Goal: Answer question/provide support

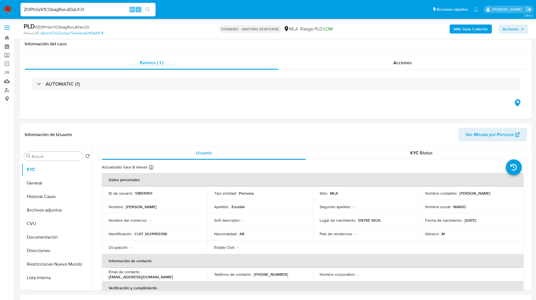
select select "10"
click at [139, 299] on h1 "Contactos" at bounding box center [276, 302] width 502 height 6
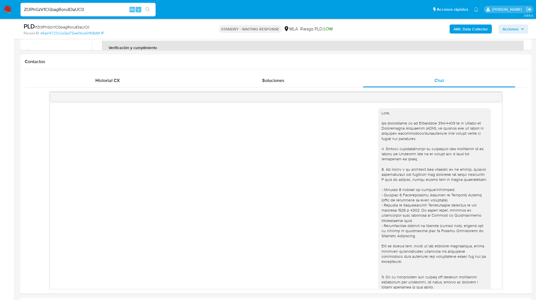
scroll to position [255, 0]
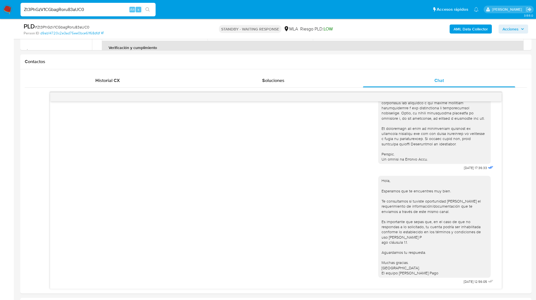
click at [183, 11] on ul "Pausado Ver notificaciones Zt3PhGzV1CGbagRoru83aUC0 Alt s Accesos rápidos Presi…" at bounding box center [250, 9] width 464 height 14
click at [177, 6] on ul "Pausado Ver notificaciones Zt3PhGzV1CGbagRoru83aUC0 Alt s Accesos rápidos Presi…" at bounding box center [250, 9] width 464 height 14
click at [32, 124] on div "18/08/2025 17:36:33 Hola, Esperamos que te encuentres muy bien. Te consultamos …" at bounding box center [276, 190] width 502 height 197
click at [32, 140] on div "18/08/2025 17:36:33 Hola, Esperamos que te encuentres muy bien. Te consultamos …" at bounding box center [276, 190] width 502 height 197
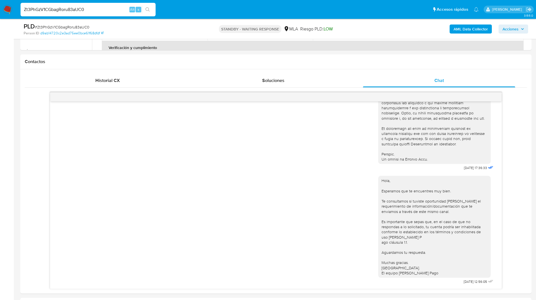
click at [305, 15] on ul "Pausado Ver notificaciones Zt3PhGzV1CGbagRoru83aUC0 Alt s Accesos rápidos Presi…" at bounding box center [250, 9] width 464 height 14
click at [87, 9] on input "Zt3PhGzV1CGbagRoru83aUC0" at bounding box center [88, 9] width 135 height 7
paste input "uivsWoMWMsOIgeXjzytjZzBU"
click at [87, 9] on input "uivsWoMWMsOIgeXjzytjZzBU" at bounding box center [88, 9] width 135 height 7
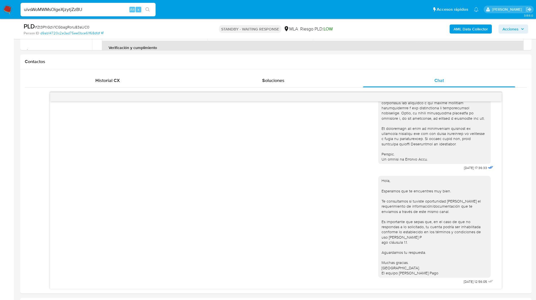
type input "uivsWoMWMsOIgeXjzytjZzBU"
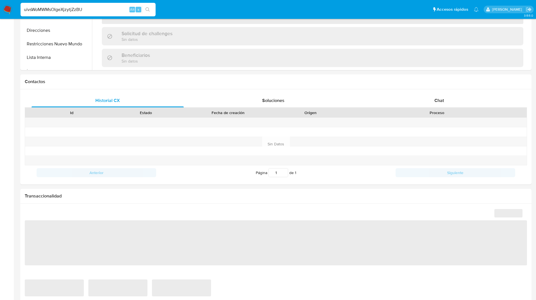
select select "10"
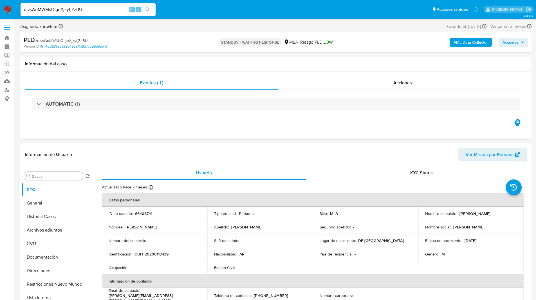
click at [144, 212] on p "66408741" at bounding box center [143, 213] width 17 height 5
copy p "66408741"
click at [158, 253] on p "CUIT 20200113439" at bounding box center [151, 253] width 34 height 5
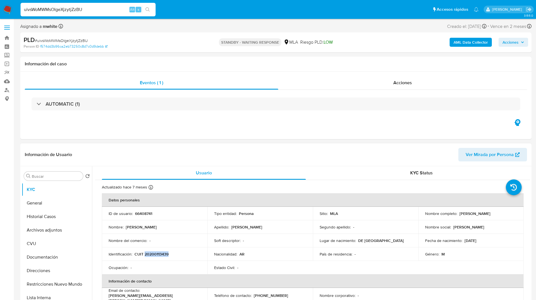
click at [158, 253] on p "CUIT 20200113439" at bounding box center [151, 253] width 34 height 5
copy p "20200113439"
click at [174, 133] on div "Eventos ( 1 ) Acciones AUTOMATIC (1)" at bounding box center [275, 105] width 511 height 68
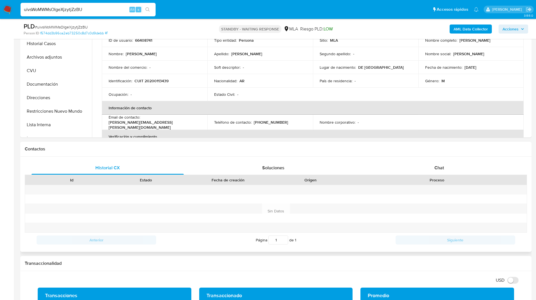
scroll to position [153, 0]
click at [420, 160] on div "Historial CX Soluciones Chat Id Estado Fecha de creación Origen Proceso Anterio…" at bounding box center [275, 203] width 511 height 95
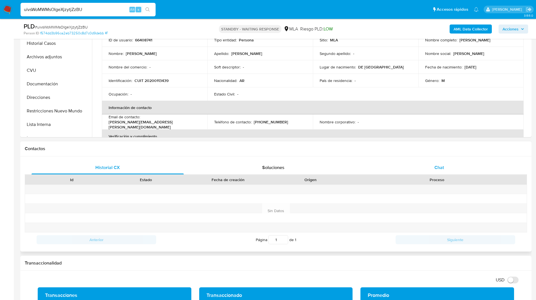
click at [426, 161] on div "Chat" at bounding box center [439, 168] width 152 height 14
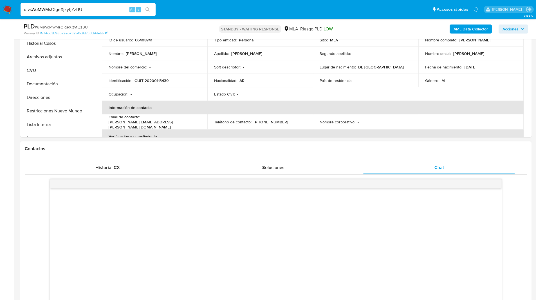
click at [388, 152] on div "Contactos" at bounding box center [275, 148] width 511 height 15
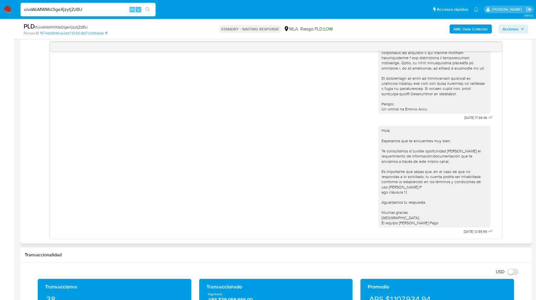
scroll to position [289, 0]
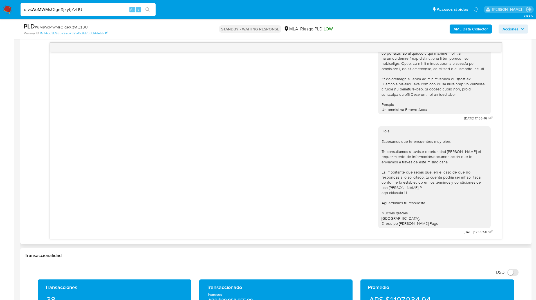
click at [522, 116] on div "18/08/2025 17:36:46 Hola, Esperamos que te encuentres muy bien. Te consultamos …" at bounding box center [276, 140] width 502 height 197
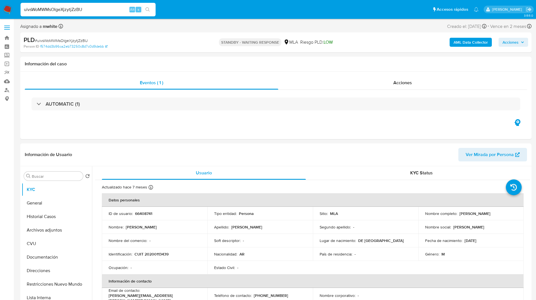
click at [355, 120] on div "Eventos ( 1 ) Acciones AUTOMATIC (1)" at bounding box center [275, 105] width 511 height 68
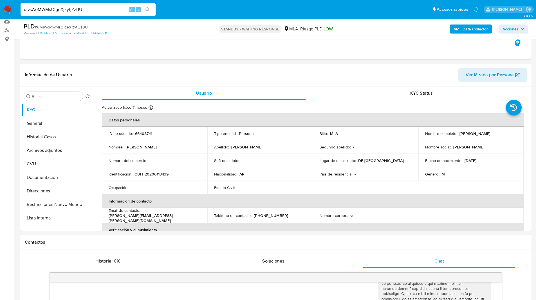
scroll to position [62, 0]
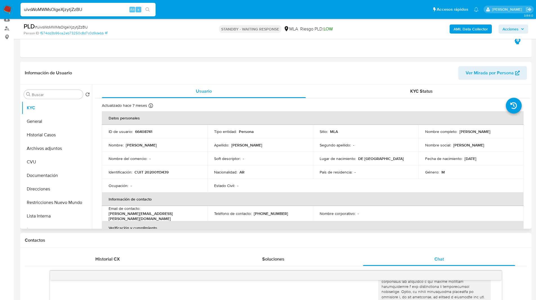
click at [160, 63] on div "Información de Usuario Ver Mirada por Persona" at bounding box center [275, 73] width 511 height 23
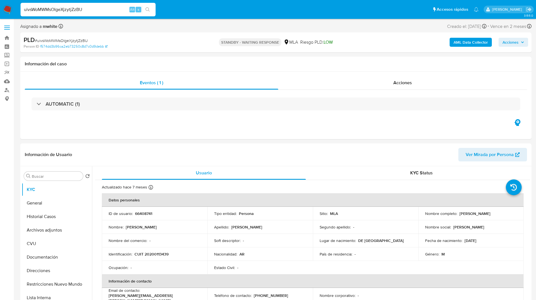
click at [335, 1] on nav "Pausado Ver notificaciones uivsWoMWMsOIgeXjzytjZzBU Alt s Accesos rápidos Presi…" at bounding box center [268, 9] width 536 height 19
click at [87, 8] on input "uivsWoMWMsOIgeXjzytjZzBU" at bounding box center [88, 9] width 135 height 7
paste input "K4QGyUHVVFGeq27lGixA16n"
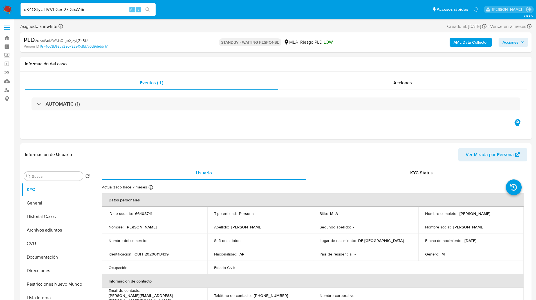
type input "uK4QGyUHVVFGeq27lGixA16n"
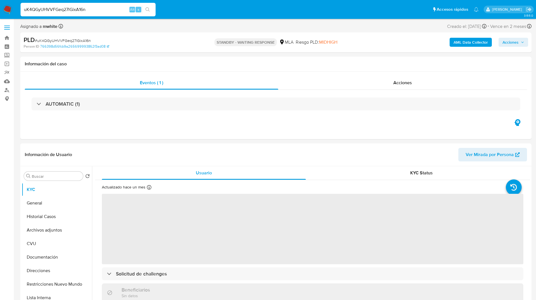
select select "10"
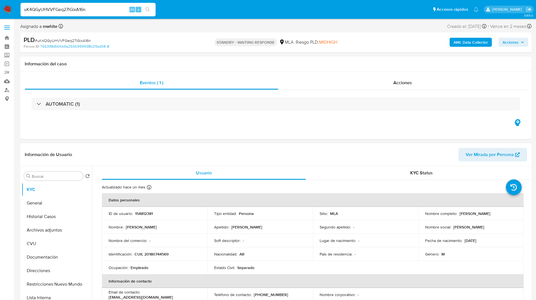
click at [196, 27] on div "Asignado a mwhite Asignado el: 18/08/2025 14:15:55 Creado el: 12/08/2025 Creado…" at bounding box center [275, 28] width 511 height 10
click at [166, 255] on p "CUIL 20180744569" at bounding box center [151, 253] width 34 height 5
copy p "20180744569"
click at [180, 253] on div "Identificación : CUIL 20180744569" at bounding box center [155, 253] width 92 height 5
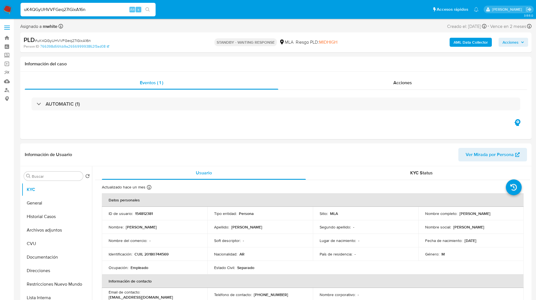
click at [208, 14] on ul "Pausado Ver notificaciones uK4QGyUHVVFGeq27lGixA16n Alt s Accesos rápidos Presi…" at bounding box center [250, 9] width 464 height 14
click at [151, 254] on p "CUIL 20180744569" at bounding box center [151, 253] width 34 height 5
copy p "20180744569"
click at [350, 23] on div "Asignado a mwhite Asignado el: 18/08/2025 14:15:55 Creado el: 12/08/2025 Creado…" at bounding box center [275, 28] width 511 height 10
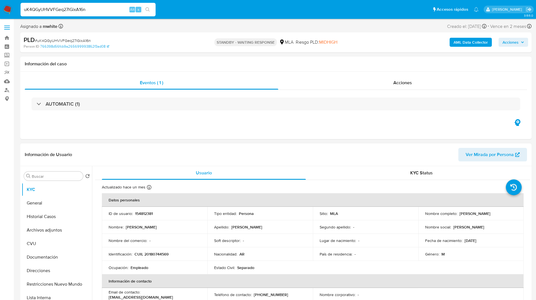
click at [159, 252] on p "CUIL 20180744569" at bounding box center [151, 253] width 34 height 5
copy p "20180744569"
click at [198, 123] on div "Eventos ( 1 ) Acciones AUTOMATIC (1)" at bounding box center [275, 105] width 511 height 68
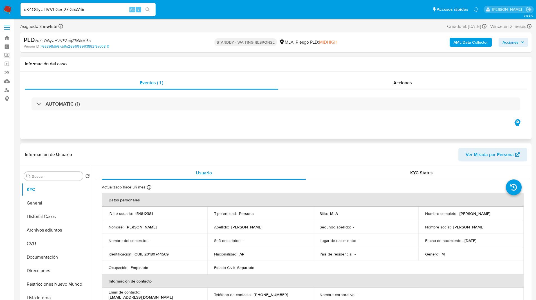
click at [321, 132] on div "Eventos ( 1 ) Acciones AUTOMATIC (1)" at bounding box center [275, 105] width 511 height 68
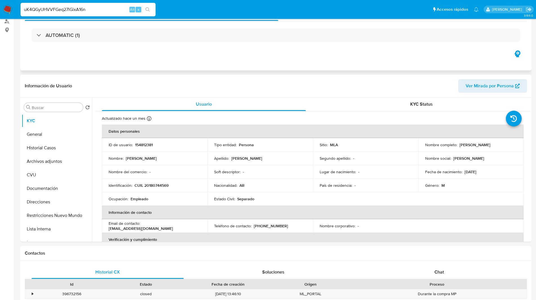
scroll to position [70, 0]
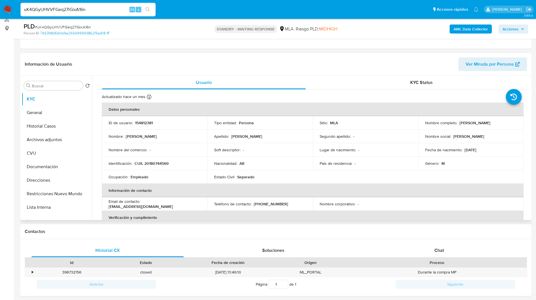
click at [317, 63] on header "Información de Usuario Ver Mirada por Persona" at bounding box center [276, 64] width 502 height 14
click at [255, 60] on header "Información de Usuario Ver Mirada por Persona" at bounding box center [276, 64] width 502 height 14
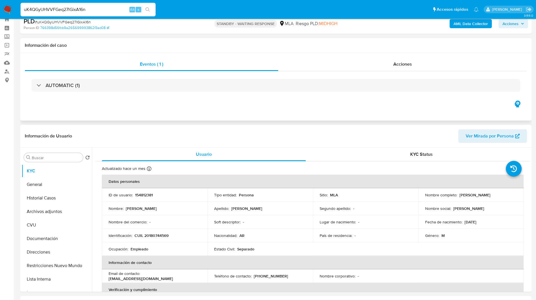
scroll to position [0, 0]
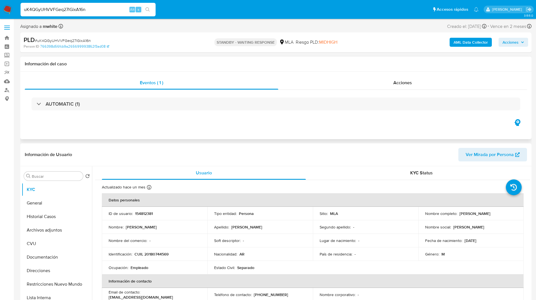
click at [327, 68] on div "Información del caso" at bounding box center [275, 64] width 511 height 15
click at [293, 65] on h1 "Información del caso" at bounding box center [276, 64] width 502 height 6
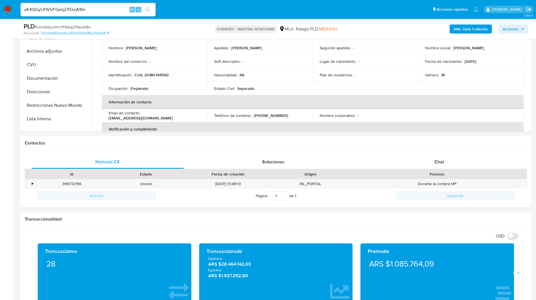
scroll to position [161, 0]
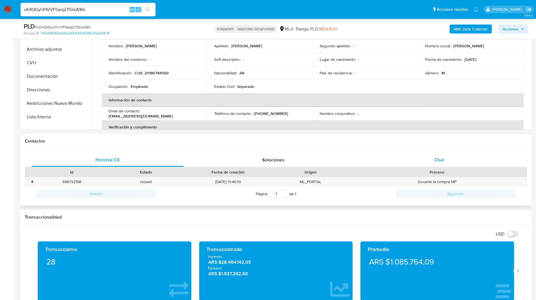
click at [428, 161] on div "Chat" at bounding box center [439, 160] width 152 height 14
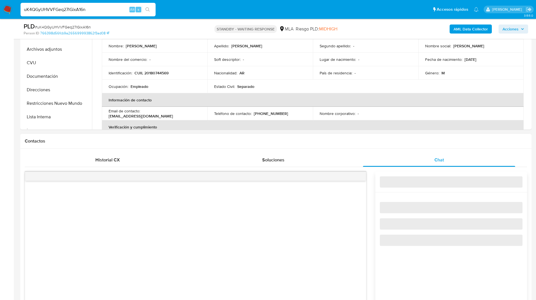
click at [391, 146] on div "Contactos" at bounding box center [275, 141] width 511 height 15
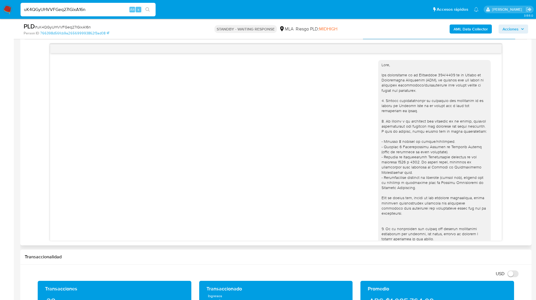
scroll to position [255, 0]
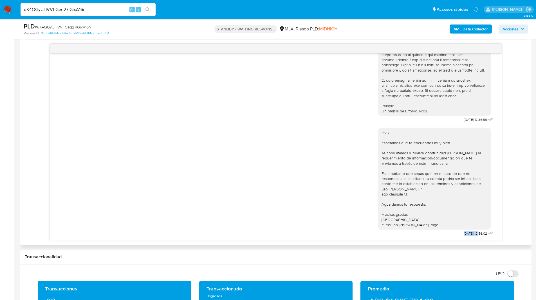
drag, startPoint x: 468, startPoint y: 233, endPoint x: 452, endPoint y: 233, distance: 16.9
click at [464, 233] on span "22/08/2025 12:56:02" at bounding box center [475, 233] width 23 height 5
copy span "[DATE]"
click at [472, 31] on b "AML Data Collector" at bounding box center [470, 28] width 34 height 9
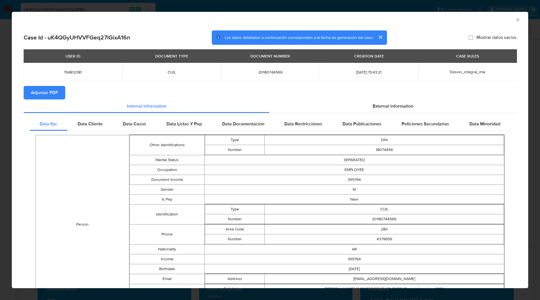
click at [51, 90] on span "Adjuntar PDF" at bounding box center [44, 92] width 27 height 12
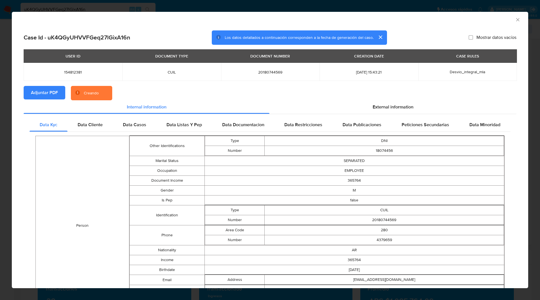
click at [119, 83] on div "USER ID DOCUMENT TYPE DOCUMENT NUMBER CREATION DATE CASE RULES 154812381 CUIL 2…" at bounding box center [270, 67] width 493 height 37
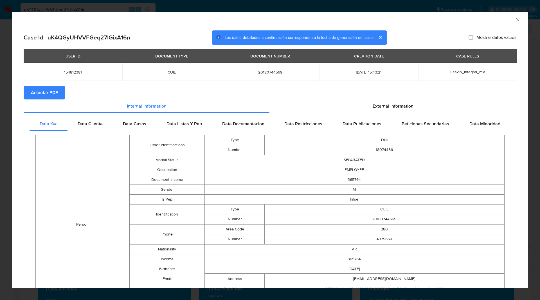
click at [515, 19] on icon "Cerrar ventana" at bounding box center [518, 20] width 6 height 6
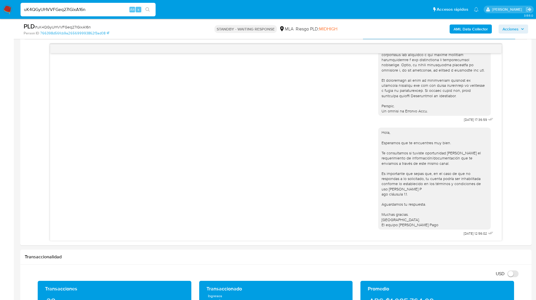
click at [68, 11] on input "uK4QGyUHVVFGeq27lGixA16n" at bounding box center [88, 9] width 135 height 7
paste input "zj4Il7eFxmxVdOQUmCYjlwsl"
type input "zj4Il7eFxmxVdOQUmCYjlwsl"
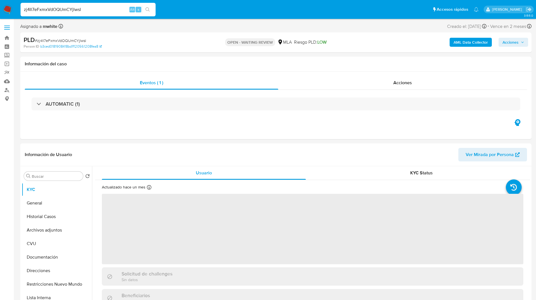
select select "10"
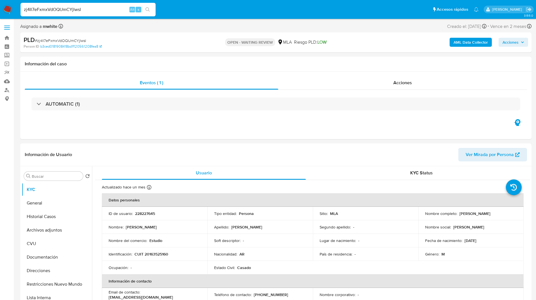
click at [315, 14] on ul "Pausado Ver notificaciones zj4Il7eFxmxVdOQUmCYjlwsl Alt s Accesos rápidos Presi…" at bounding box center [250, 9] width 464 height 14
click at [150, 214] on p "228227645" at bounding box center [145, 213] width 20 height 5
copy p "228227645"
click at [323, 10] on ul "Pausado Ver notificaciones zj4Il7eFxmxVdOQUmCYjlwsl Alt s Accesos rápidos Presi…" at bounding box center [250, 9] width 464 height 14
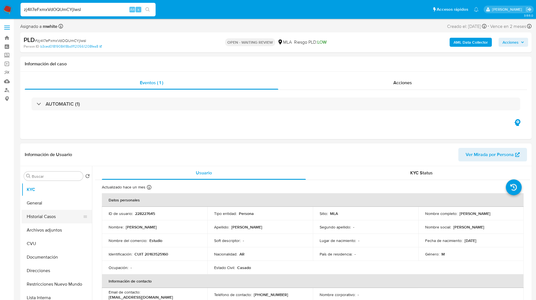
click at [57, 212] on button "Historial Casos" at bounding box center [55, 217] width 66 height 14
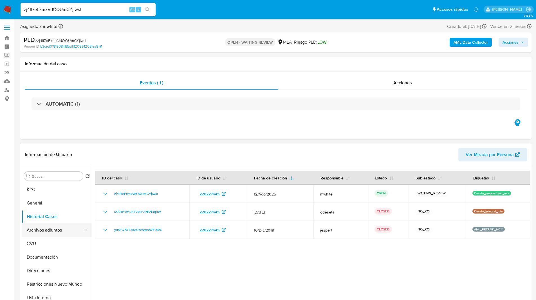
click at [51, 230] on button "Archivos adjuntos" at bounding box center [55, 230] width 66 height 14
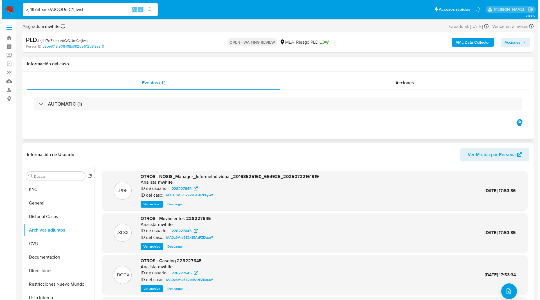
scroll to position [28, 0]
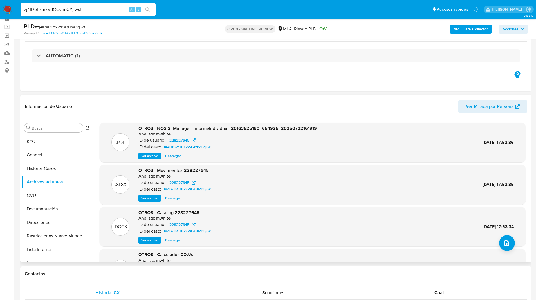
click at [154, 242] on span "Ver archivo" at bounding box center [149, 240] width 17 height 6
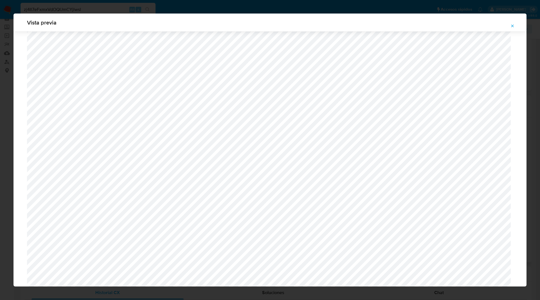
scroll to position [592, 0]
click at [505, 28] on div "Vista previa" at bounding box center [270, 23] width 513 height 18
click at [509, 26] on button "Attachment preview" at bounding box center [512, 25] width 12 height 9
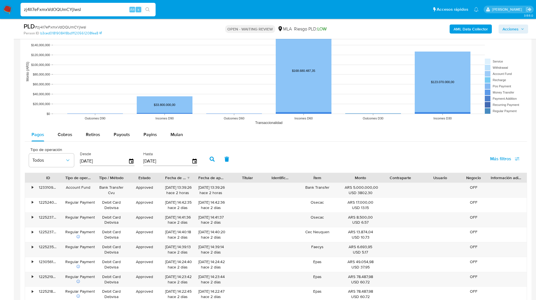
scroll to position [481, 0]
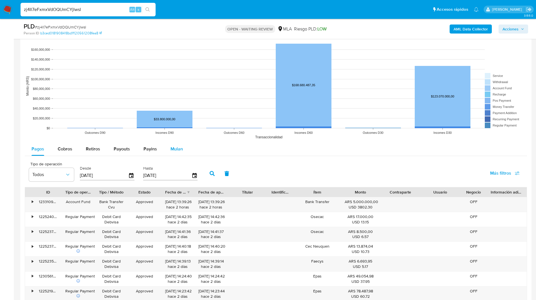
click at [180, 148] on span "Mulan" at bounding box center [176, 148] width 12 height 6
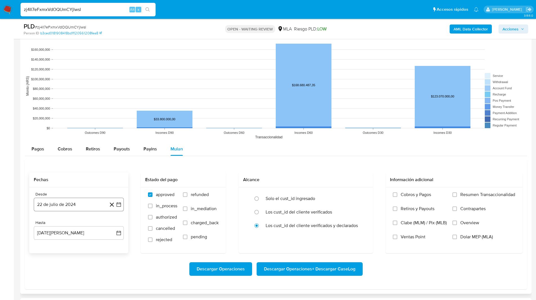
click at [55, 208] on button "22 de julio de 2024" at bounding box center [79, 204] width 90 height 14
click at [79, 114] on div "julio 2024 julio 2024 lun lunes mar martes mié miércoles jue jueves vie viernes…" at bounding box center [79, 151] width 90 height 89
click at [84, 118] on span "julio 2024" at bounding box center [76, 119] width 21 height 6
click at [114, 115] on icon "Año siguiente" at bounding box center [112, 112] width 7 height 7
click at [54, 163] on span "jul" at bounding box center [54, 164] width 12 height 5
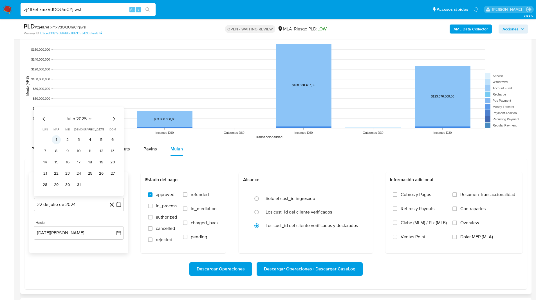
click at [55, 139] on button "1" at bounding box center [56, 139] width 9 height 9
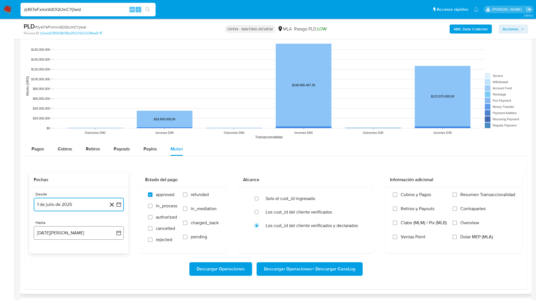
click at [54, 226] on button "22 de agosto de 2025" at bounding box center [79, 233] width 90 height 14
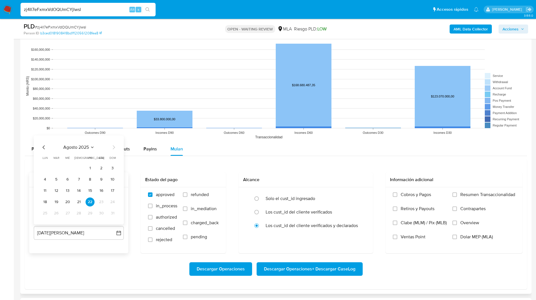
click at [42, 148] on icon "Mes anterior" at bounding box center [44, 147] width 7 height 7
click at [81, 212] on button "31" at bounding box center [78, 212] width 9 height 9
click at [468, 236] on span "Dolar MEP (MLA)" at bounding box center [476, 237] width 33 height 6
click at [457, 236] on input "Dolar MEP (MLA)" at bounding box center [454, 236] width 5 height 5
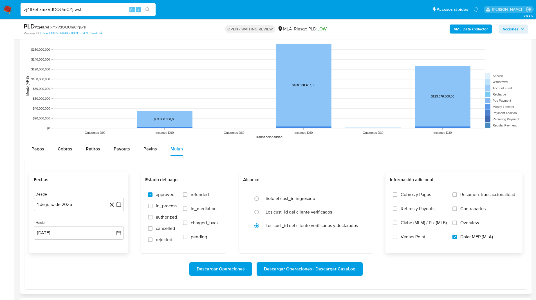
click at [319, 271] on span "Descargar Operaciones + Descargar CaseLog" at bounding box center [309, 268] width 91 height 12
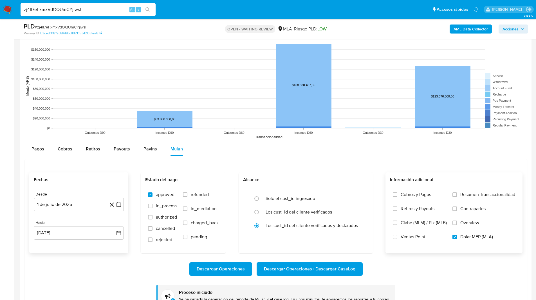
click at [81, 9] on input "zj4Il7eFxmxVdOQUmCYjlwsl" at bounding box center [88, 9] width 135 height 7
paste input "gWv17LiNqTlSPC23mhaVDbd"
type input "gWv17LiNqTlSPC23mhaVDbdl"
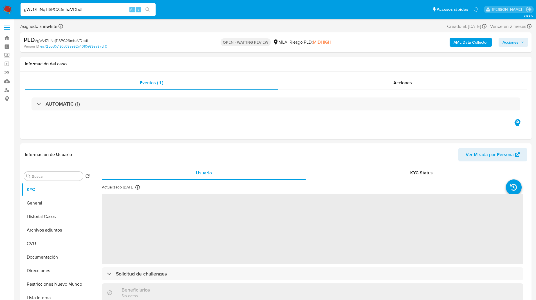
select select "10"
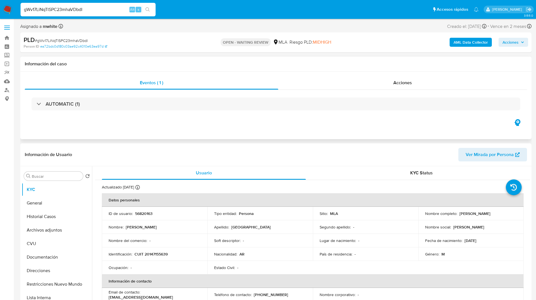
click at [205, 64] on h1 "Información del caso" at bounding box center [276, 64] width 502 height 6
click at [160, 249] on td "Identificación : CUIT 20147155639" at bounding box center [154, 254] width 105 height 14
click at [160, 253] on p "CUIT 20147155639" at bounding box center [150, 253] width 33 height 5
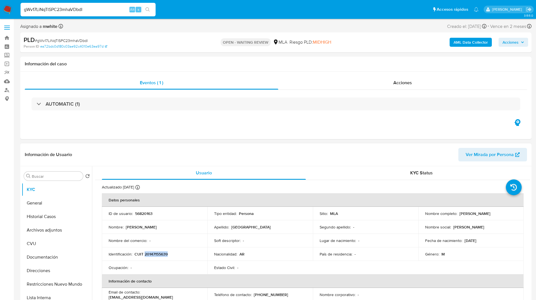
copy p "20147155639"
click at [179, 61] on div "Información del caso" at bounding box center [275, 64] width 511 height 15
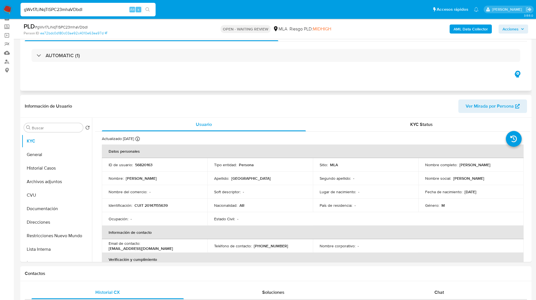
scroll to position [30, 0]
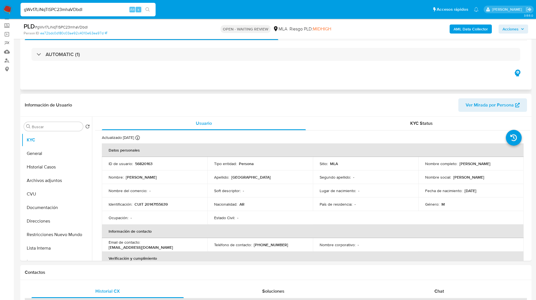
click at [231, 74] on div "Eventos ( 1 ) Acciones AUTOMATIC (1)" at bounding box center [275, 56] width 511 height 68
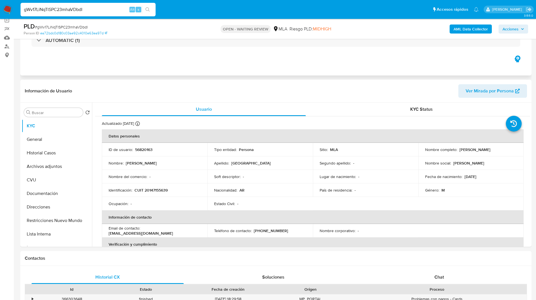
scroll to position [44, 0]
click at [441, 273] on span "Chat" at bounding box center [439, 276] width 10 height 6
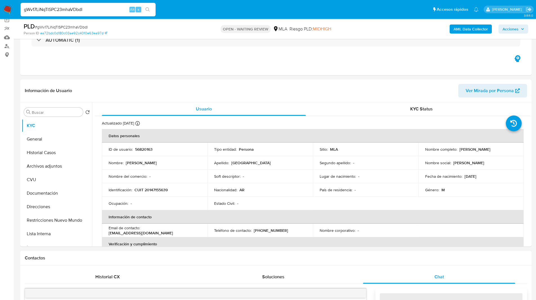
click at [390, 261] on div "Contactos" at bounding box center [275, 257] width 511 height 15
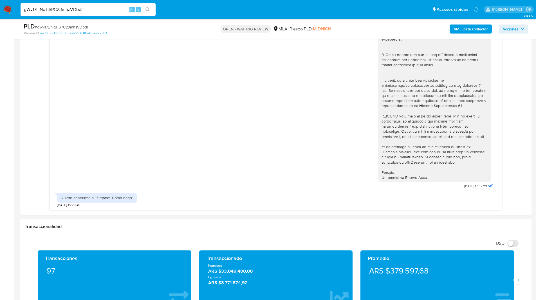
scroll to position [318, 0]
click at [29, 88] on div "18/08/2025 17:37:23 Quiero adherirme a Telepase. Cómo hago? 19/08/2025 15:29:46" at bounding box center [276, 112] width 502 height 197
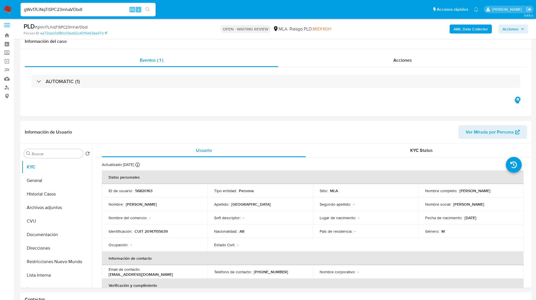
scroll to position [0, 0]
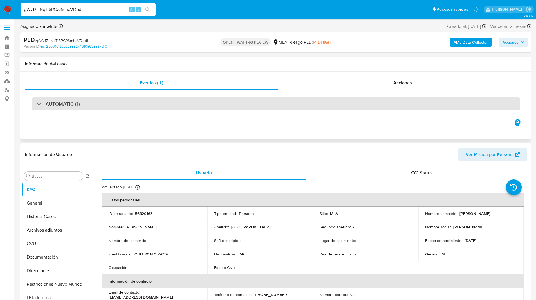
click at [160, 109] on div "AUTOMATIC (1)" at bounding box center [276, 103] width 489 height 13
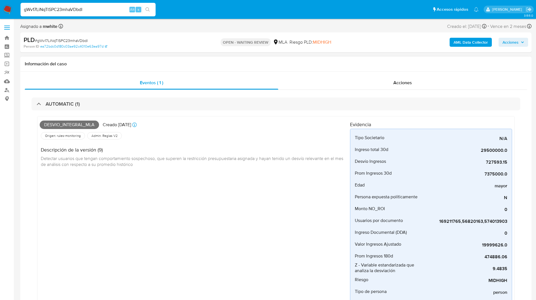
click at [205, 97] on div "AUTOMATIC (1) Desvio_integral_mla Creado hace 10 días Creado: 12/08/2025 12:25:…" at bounding box center [276, 222] width 502 height 264
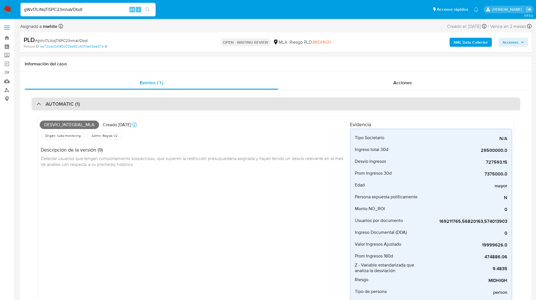
click at [205, 103] on div "AUTOMATIC (1)" at bounding box center [276, 103] width 489 height 13
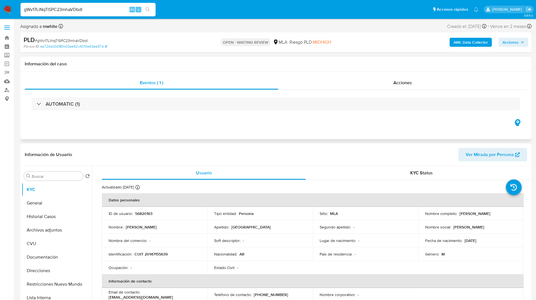
click at [254, 118] on div "Eventos ( 1 ) Acciones AUTOMATIC (1)" at bounding box center [275, 105] width 511 height 68
click at [309, 15] on ul "Pausado Ver notificaciones gWv17LiNqTlSPC23mhaVDbdl Alt s Accesos rápidos Presi…" at bounding box center [250, 9] width 464 height 14
click at [164, 48] on div "Person ID ea72bdc0d180c03ae92c4010e63ea97d" at bounding box center [107, 46] width 167 height 5
click at [221, 125] on div "Eventos ( 1 ) Acciones AUTOMATIC (1)" at bounding box center [275, 105] width 511 height 68
click at [178, 62] on h1 "Información del caso" at bounding box center [276, 64] width 502 height 6
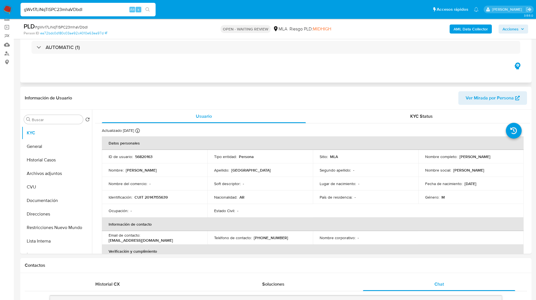
scroll to position [36, 0]
click at [201, 16] on ul "Pausado Ver notificaciones gWv17LiNqTlSPC23mhaVDbdl Alt s Accesos rápidos Presi…" at bounding box center [250, 9] width 464 height 14
click at [239, 75] on div "Eventos ( 1 ) Acciones AUTOMATIC (1)" at bounding box center [275, 50] width 511 height 68
click at [46, 10] on input "gWv17LiNqTlSPC23mhaVDbdl" at bounding box center [88, 9] width 135 height 7
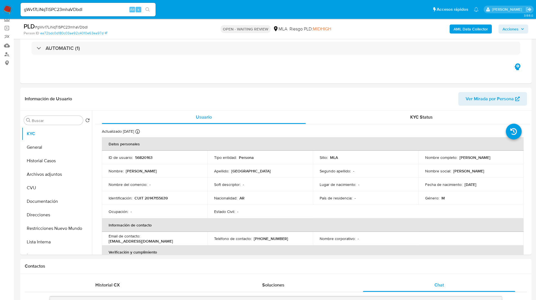
click at [15, 8] on nav "Pausado Ver notificaciones gWv17LiNqTlSPC23mhaVDbdl Alt s Accesos rápidos Presi…" at bounding box center [268, 9] width 536 height 19
click at [9, 9] on img at bounding box center [8, 10] width 10 height 10
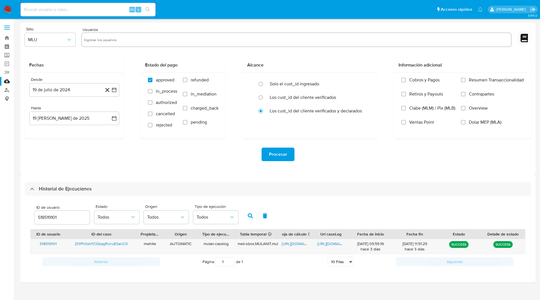
select select "10"
click at [48, 217] on input "518519101" at bounding box center [62, 217] width 55 height 7
click at [251, 216] on icon "button" at bounding box center [250, 215] width 5 height 5
click at [314, 11] on ul "Pausado Ver notificaciones Alt s Accesos rápidos Presiona las siguientes teclas…" at bounding box center [252, 9] width 468 height 14
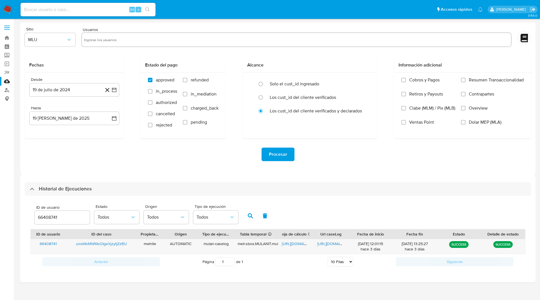
click at [53, 218] on input "66408741" at bounding box center [62, 217] width 55 height 7
click at [253, 218] on button "button" at bounding box center [250, 216] width 15 height 14
click at [293, 243] on span "https://docs.google.com/spreadsheets/d/10HwBVC969_GDZgvhMK7VY9nFNkUY509KcEtMmH6…" at bounding box center [301, 244] width 39 height 6
click at [337, 240] on div "https://docs.google.com/document/d/1GR4aebjJ5kuf4jXlIGDdqAYYFtTvXdqcQGWlcshFQzM…" at bounding box center [330, 246] width 35 height 15
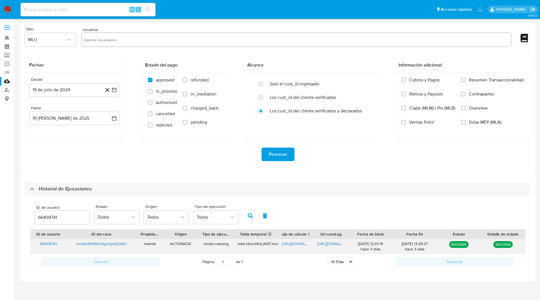
click at [335, 242] on span "https://docs.google.com/document/d/1GR4aebjJ5kuf4jXlIGDdqAYYFtTvXdqcQGWlcshFQzM…" at bounding box center [336, 244] width 39 height 6
click at [48, 217] on input "66408741" at bounding box center [62, 217] width 55 height 7
click at [250, 212] on button "button" at bounding box center [250, 216] width 15 height 14
click at [295, 243] on span "https://docs.google.com/spreadsheets/d/1UVNk0RkRuybMjvi1HzUUBi0JvbeESuJQN2T9Nmz…" at bounding box center [301, 244] width 39 height 6
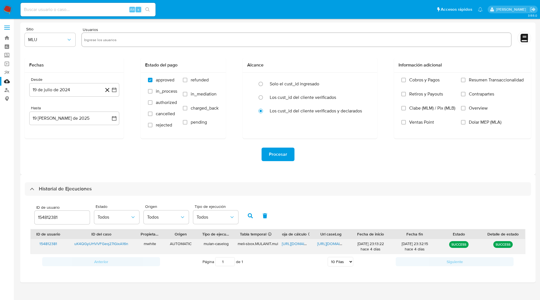
click at [329, 244] on span "https://docs.google.com/document/d/1fYIH63Q_fNwrAPGRwKX0XRVgKNWCy3l1xkCDsIkTxUs…" at bounding box center [336, 244] width 39 height 6
click at [44, 216] on input "154812381" at bounding box center [62, 217] width 55 height 7
click at [248, 216] on icon "button" at bounding box center [250, 215] width 5 height 5
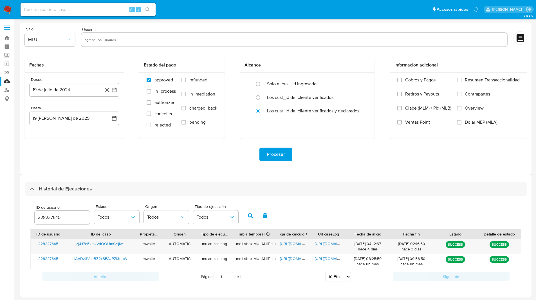
click at [251, 217] on icon "button" at bounding box center [250, 215] width 5 height 5
click at [47, 218] on input "228227645" at bounding box center [62, 217] width 55 height 7
paste input "56820163"
type input "56820163"
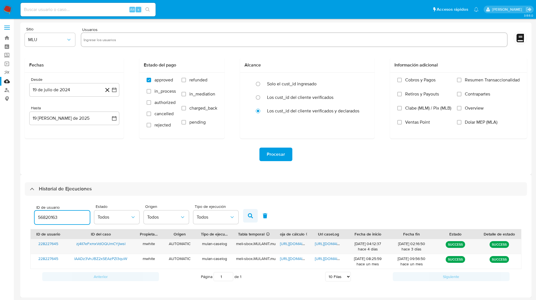
click at [248, 214] on icon "button" at bounding box center [250, 215] width 5 height 5
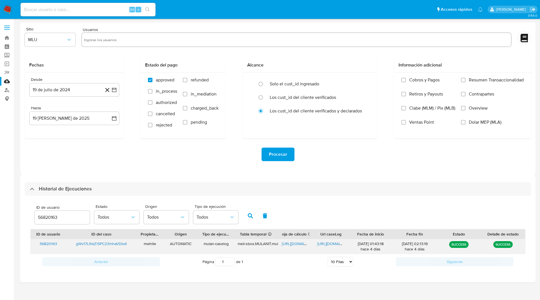
click at [297, 243] on span "https://docs.google.com/spreadsheets/d/1nOpjg0gdcH9DvGfDTrfbKdFOauTZv0IvS78CEki…" at bounding box center [301, 244] width 39 height 6
click at [330, 242] on span "https://docs.google.com/document/d/12M3147-5QZGr87dsy1inyun0G95FauxBN8rxcNHKJBM…" at bounding box center [336, 244] width 39 height 6
click at [343, 43] on input "text" at bounding box center [296, 39] width 425 height 9
click at [298, 20] on main "3.155.0" at bounding box center [270, 150] width 540 height 300
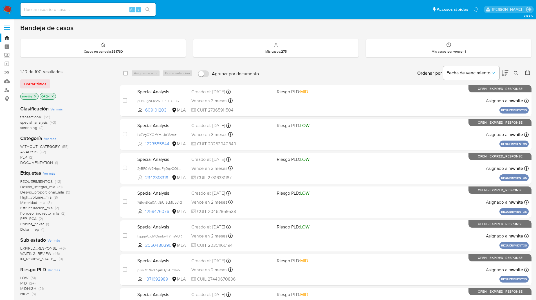
click at [210, 28] on div "Bandeja de casos" at bounding box center [275, 28] width 511 height 8
click at [517, 73] on icon at bounding box center [516, 73] width 5 height 5
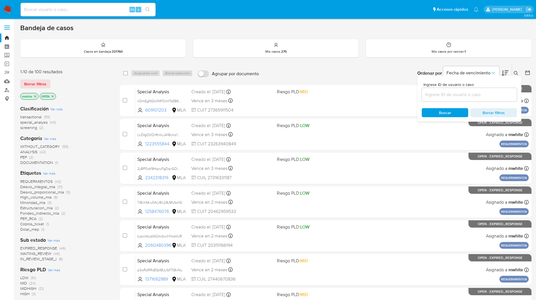
click at [439, 94] on input at bounding box center [469, 94] width 95 height 7
type input "gWv17LiNqTlSPC23mhaVDbdl"
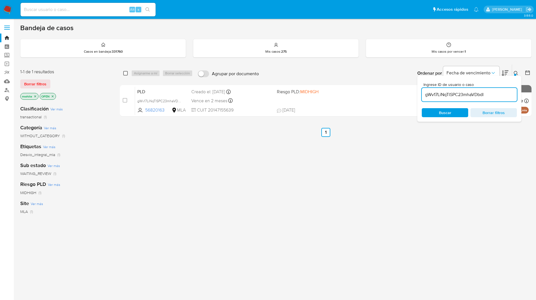
click at [126, 72] on input "checkbox" at bounding box center [125, 73] width 5 height 5
checkbox input "true"
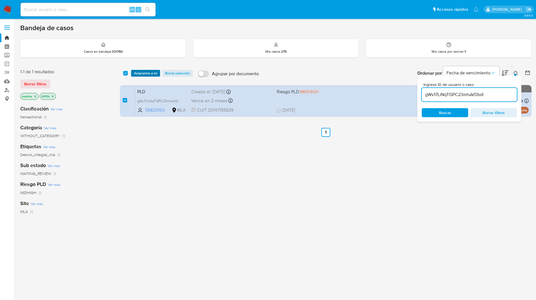
click at [140, 74] on span "Asignarme a mí" at bounding box center [145, 73] width 23 height 6
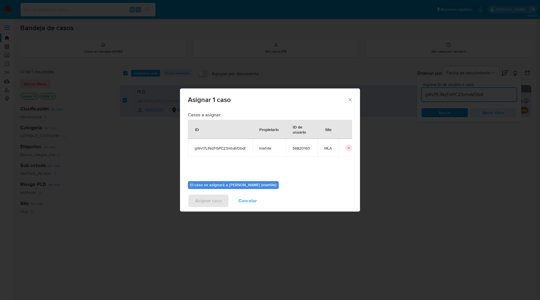
click at [263, 149] on span "mwhite" at bounding box center [269, 147] width 20 height 5
copy span "mwhite"
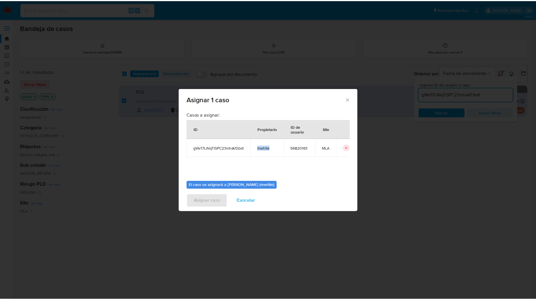
scroll to position [29, 0]
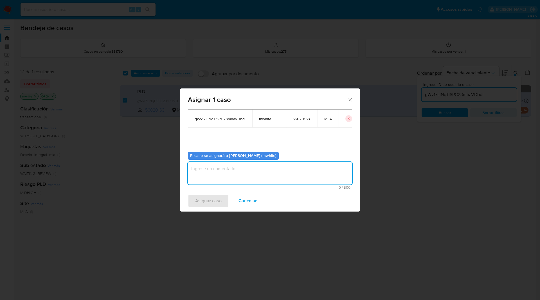
click at [233, 170] on textarea "assign-modal" at bounding box center [270, 173] width 164 height 23
paste textarea "mwhite"
type textarea "mwhite"
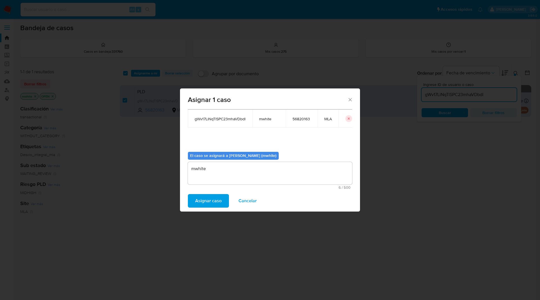
click at [198, 201] on span "Asignar caso" at bounding box center [208, 200] width 26 height 12
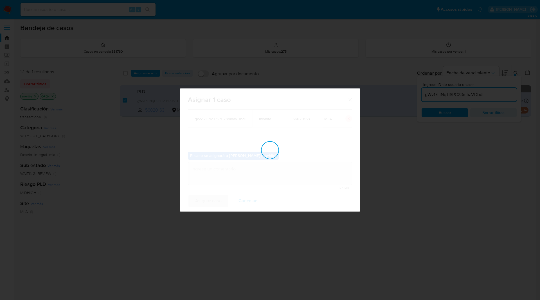
checkbox input "false"
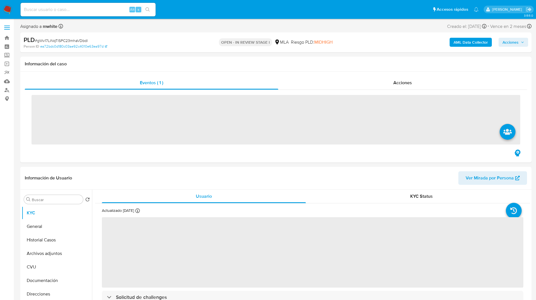
click at [259, 13] on ul "Pausado Ver notificaciones Alt s Accesos rápidos Presiona las siguientes teclas…" at bounding box center [250, 9] width 464 height 14
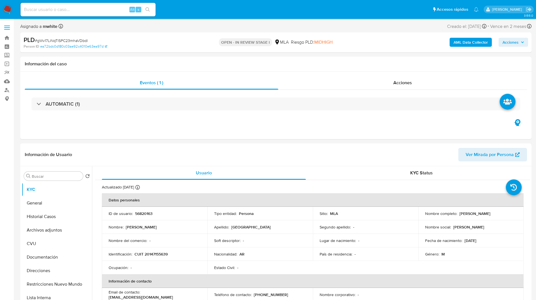
select select "10"
click at [205, 15] on ul "Pausado Ver notificaciones Alt s Accesos rápidos Presiona las siguientes teclas…" at bounding box center [250, 9] width 464 height 14
click at [179, 60] on div "Información del caso" at bounding box center [275, 64] width 511 height 15
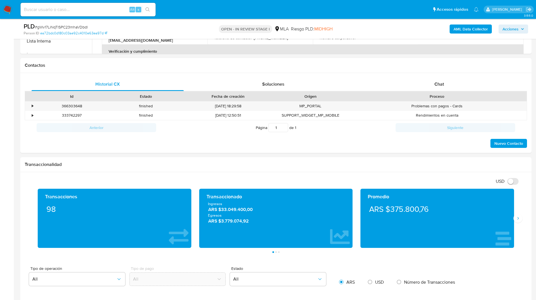
scroll to position [240, 0]
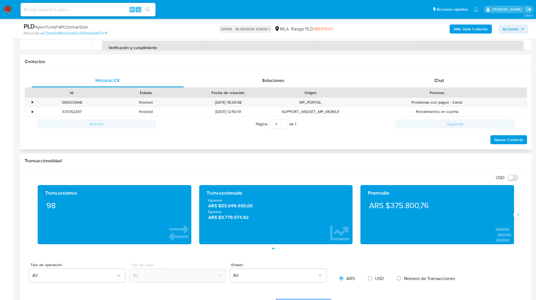
click at [433, 73] on div "Historial CX Soluciones Chat Id Estado Fecha de creación Origen Proceso • 36630…" at bounding box center [275, 109] width 511 height 80
click at [443, 84] on div "Chat" at bounding box center [439, 81] width 152 height 14
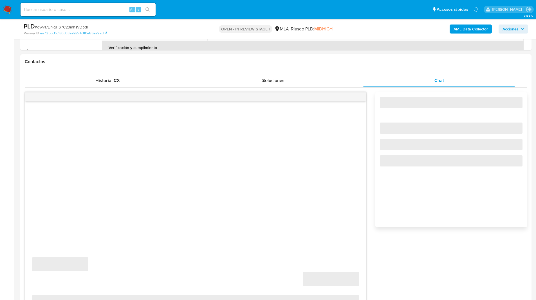
click at [379, 63] on h1 "Contactos" at bounding box center [276, 62] width 502 height 6
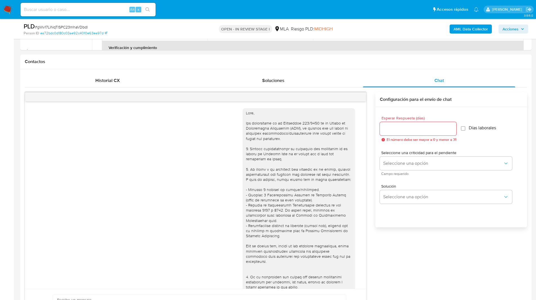
scroll to position [154, 0]
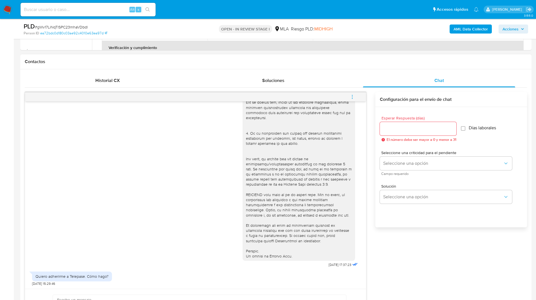
click at [187, 56] on div "Contactos" at bounding box center [275, 61] width 511 height 15
click at [198, 62] on h1 "Contactos" at bounding box center [276, 62] width 502 height 6
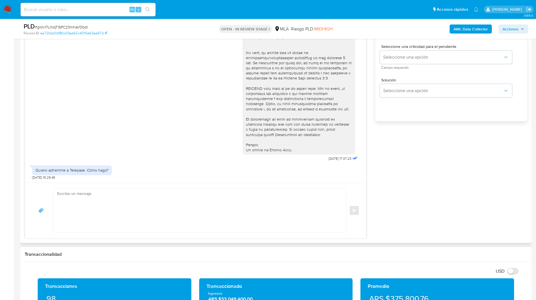
click at [128, 201] on textarea at bounding box center [198, 209] width 282 height 43
paste textarea "Hola, Esperamos que te encuentres muy bien. Te consultamos si tuviste oportunid…"
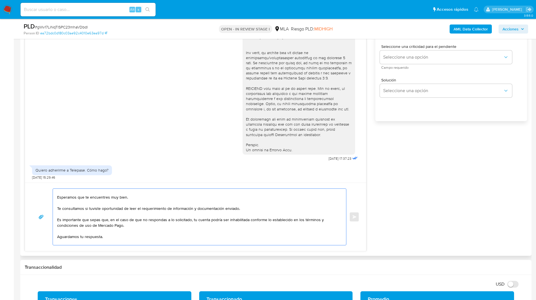
scroll to position [7, 0]
drag, startPoint x: 75, startPoint y: 207, endPoint x: 265, endPoint y: 206, distance: 190.5
click at [265, 206] on textarea "Hola, Esperamos que te encuentres muy bien. Te consultamos si tuviste oportunid…" at bounding box center [198, 216] width 282 height 56
click at [259, 208] on textarea "Hola, Esperamos que te encuentres muy bien. Te consultamos si tuviste oportunid…" at bounding box center [198, 216] width 282 height 56
type textarea "Hola, Esperamos que te encuentres muy bien. Te consultamos si tuviste oportunid…"
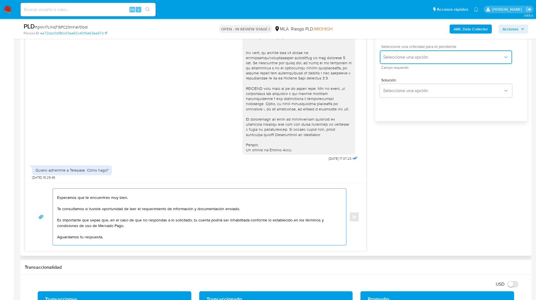
click at [411, 57] on span "Seleccione una opción" at bounding box center [443, 57] width 120 height 6
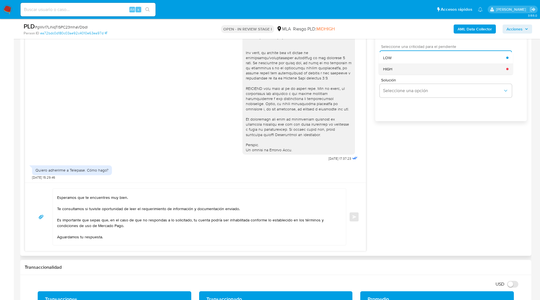
click at [392, 70] on span "HIGH" at bounding box center [387, 68] width 9 height 5
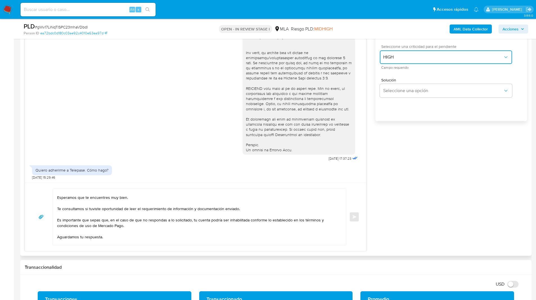
scroll to position [294, 0]
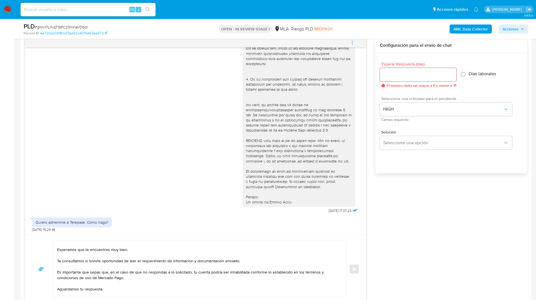
click at [394, 78] on input "Esperar Respuesta (días)" at bounding box center [418, 74] width 77 height 7
type input "1"
click at [354, 270] on button "Enviar" at bounding box center [354, 269] width 10 height 10
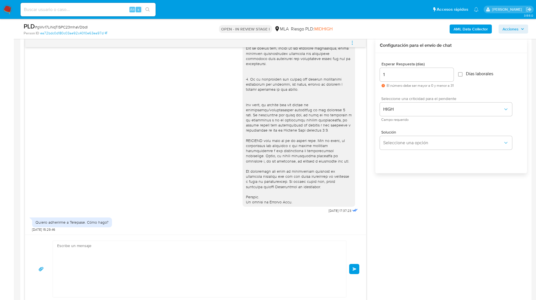
scroll to position [0, 0]
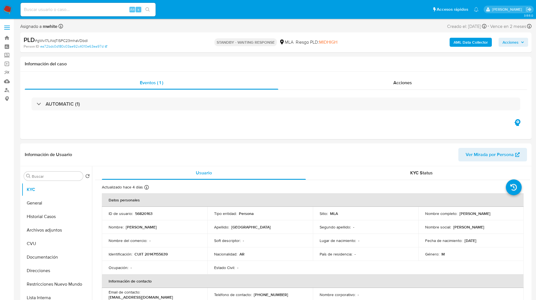
select select "10"
click at [170, 10] on ul "Pausado Ver notificaciones Alt s Accesos rápidos Presiona las siguientes teclas…" at bounding box center [250, 9] width 464 height 14
click at [346, 50] on div "PLD # gWv17LiNqTlSPC23mhaVDbdl Person ID ea72bdc0d180c03ae92c4010e63ea97d STAND…" at bounding box center [275, 42] width 511 height 20
click at [171, 4] on ul "Pausado Ver notificaciones Alt s Accesos rápidos Presiona las siguientes teclas…" at bounding box center [250, 9] width 464 height 14
click at [177, 6] on ul "Pausado Ver notificaciones Alt s Accesos rápidos Presiona las siguientes teclas…" at bounding box center [250, 9] width 464 height 14
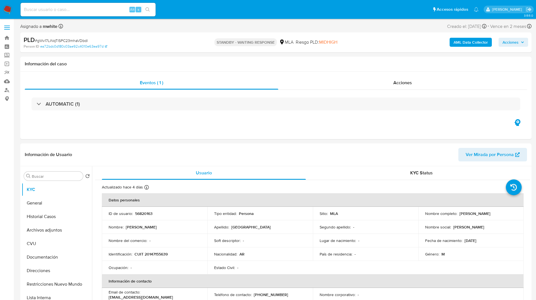
click at [202, 5] on ul "Pausado Ver notificaciones Alt s Accesos rápidos Presiona las siguientes teclas…" at bounding box center [250, 9] width 464 height 14
click at [208, 12] on ul "Pausado Ver notificaciones Alt s Accesos rápidos Presiona las siguientes teclas…" at bounding box center [250, 9] width 464 height 14
click at [175, 10] on ul "Pausado Ver notificaciones Alt s Accesos rápidos Presiona las siguientes teclas…" at bounding box center [250, 9] width 464 height 14
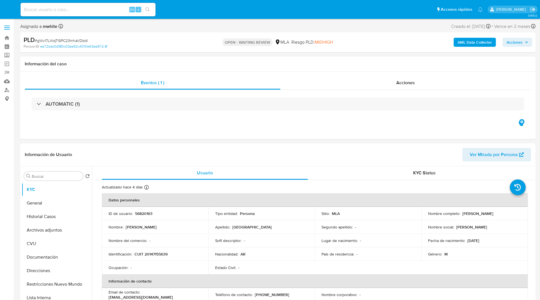
select select "10"
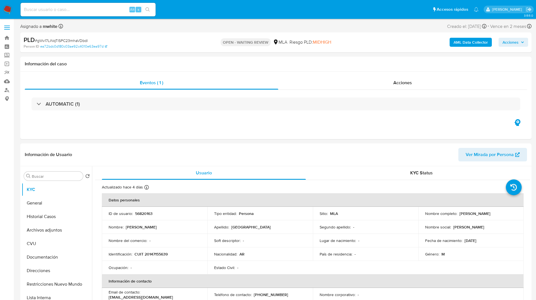
click at [181, 17] on nav "Pausado Ver notificaciones Alt s Accesos rápidos Presiona las siguientes teclas…" at bounding box center [268, 9] width 536 height 19
click at [208, 16] on ul "Pausado Ver notificaciones Alt s Accesos rápidos Presiona las siguientes teclas…" at bounding box center [250, 9] width 464 height 14
